Goal: Information Seeking & Learning: Learn about a topic

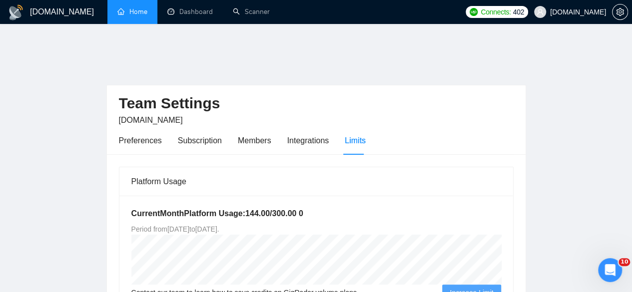
click at [135, 12] on link "Home" at bounding box center [132, 11] width 30 height 8
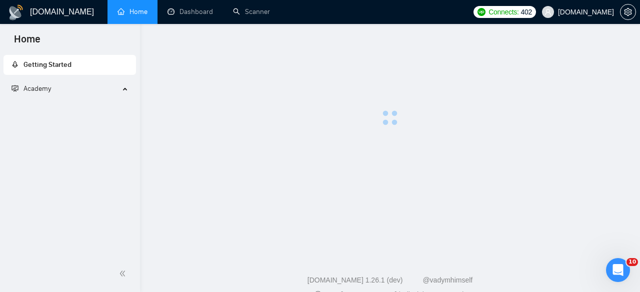
click at [179, 14] on span "🚀 GigRadar Quick Start" at bounding box center [168, 18] width 302 height 20
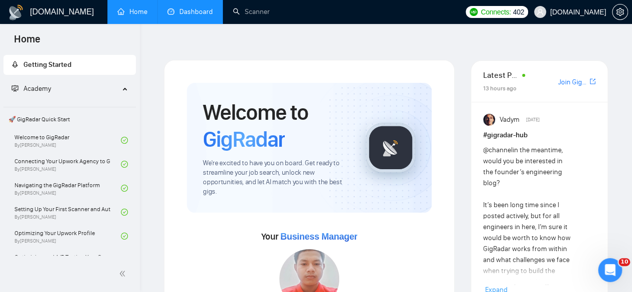
click at [201, 12] on link "Dashboard" at bounding box center [189, 11] width 45 height 8
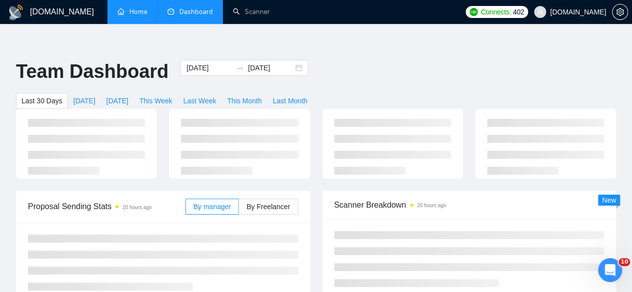
type input "2025-09-09"
type input "2025-10-09"
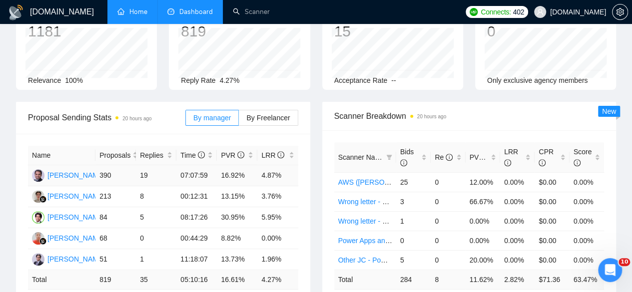
scroll to position [133, 0]
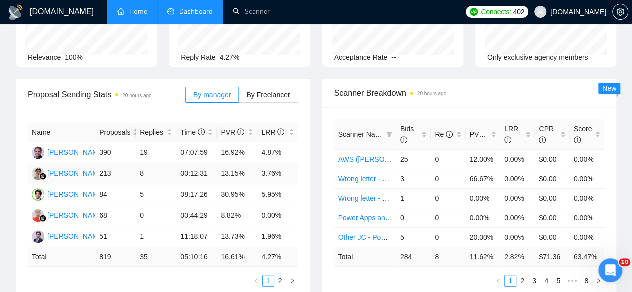
click at [269, 163] on td "3.76%" at bounding box center [277, 173] width 40 height 21
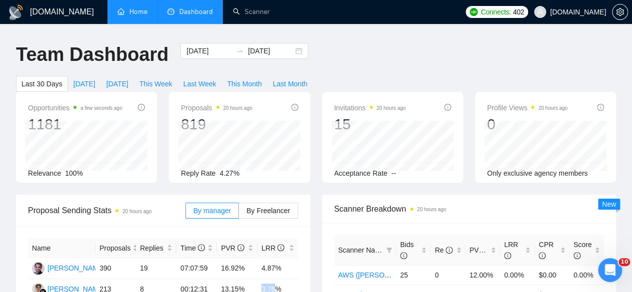
scroll to position [0, 0]
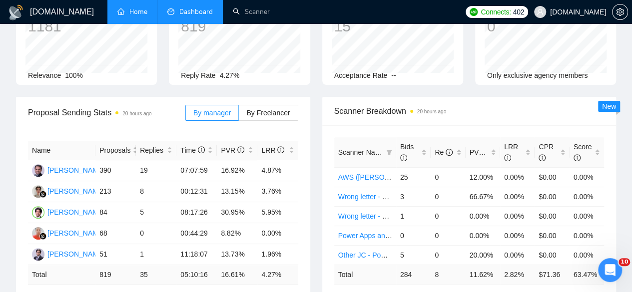
scroll to position [100, 0]
